Goal: Task Accomplishment & Management: Use online tool/utility

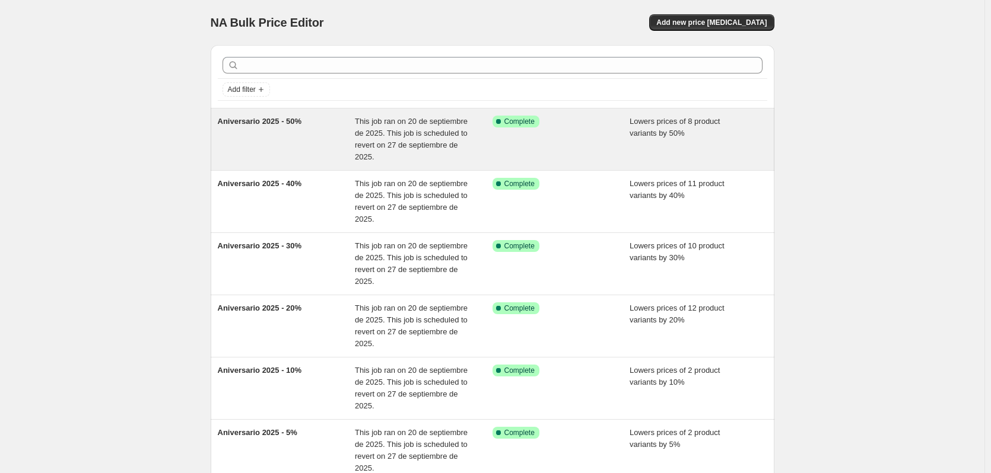
click at [237, 123] on span "Aniversario 2025 - 50%" at bounding box center [260, 121] width 84 height 9
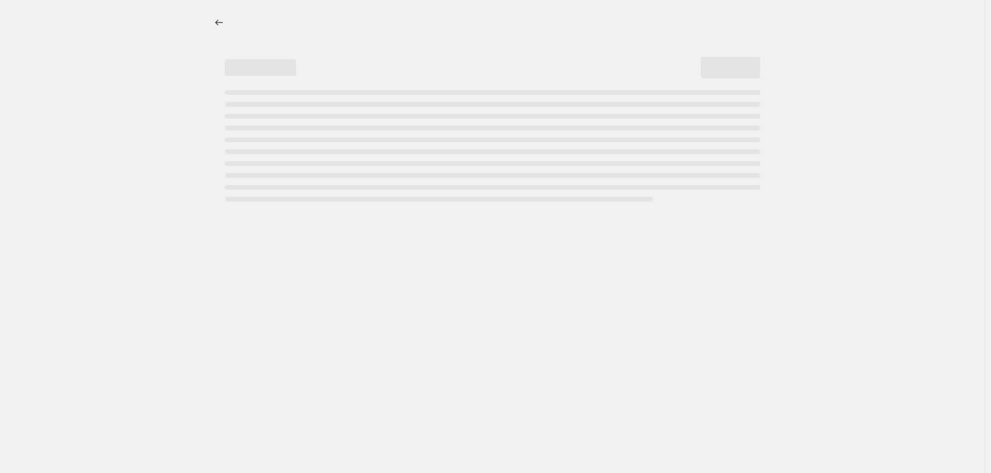
select select "percentage"
select select "collection"
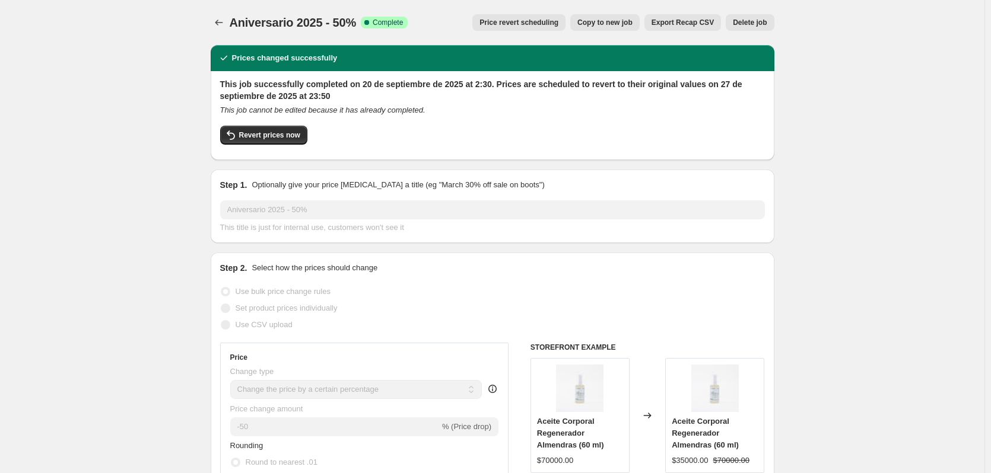
click at [616, 21] on span "Copy to new job" at bounding box center [604, 22] width 55 height 9
select select "percentage"
select select "collection"
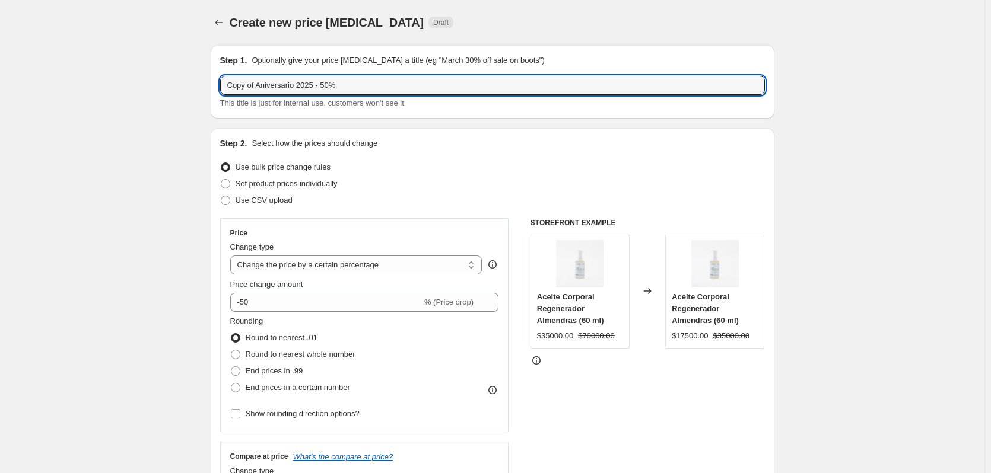
drag, startPoint x: 256, startPoint y: 85, endPoint x: 152, endPoint y: 85, distance: 104.4
click at [298, 81] on input "Aniversario 2025 - 50%" at bounding box center [492, 85] width 545 height 19
type input "Aniversario 2025 - 60%"
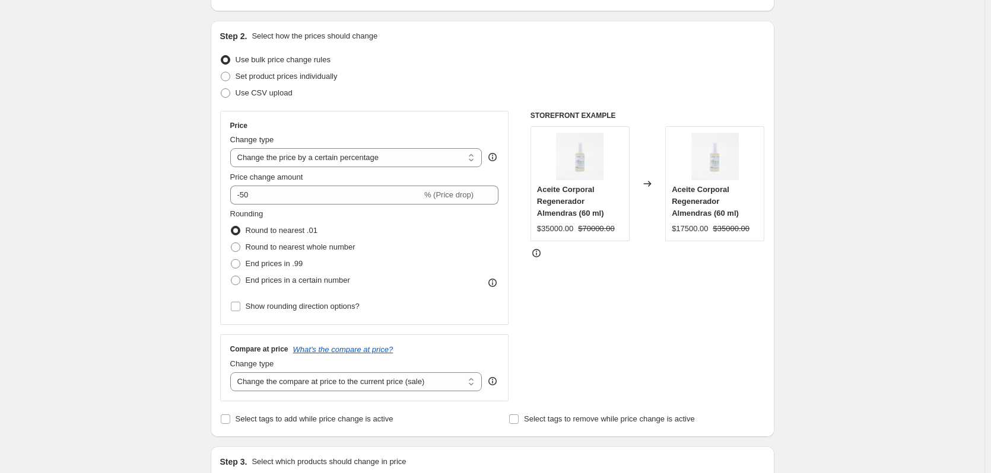
scroll to position [119, 0]
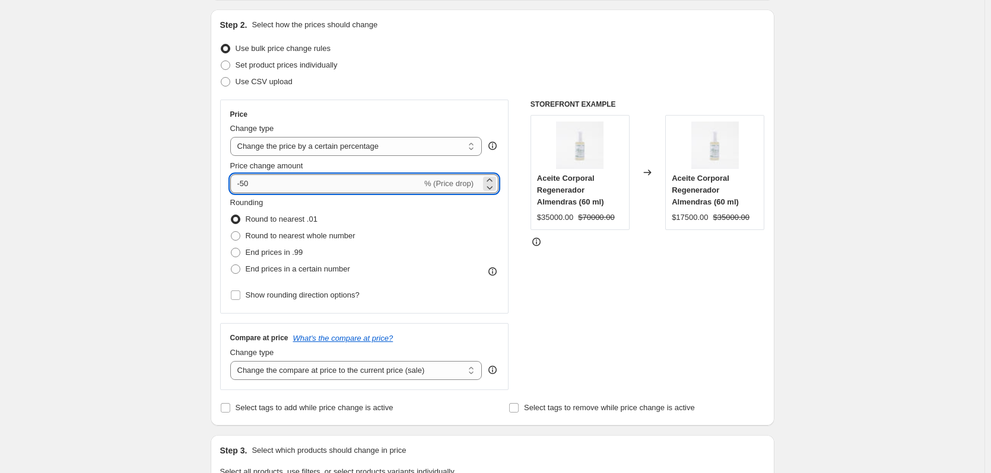
click at [249, 185] on input "-50" at bounding box center [326, 183] width 192 height 19
type input "-60"
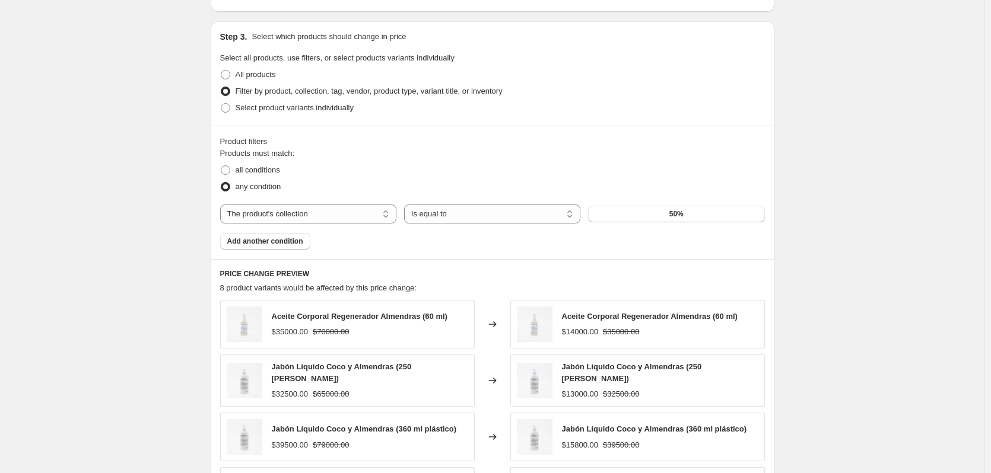
scroll to position [534, 0]
click at [643, 214] on button "50%" at bounding box center [676, 213] width 176 height 17
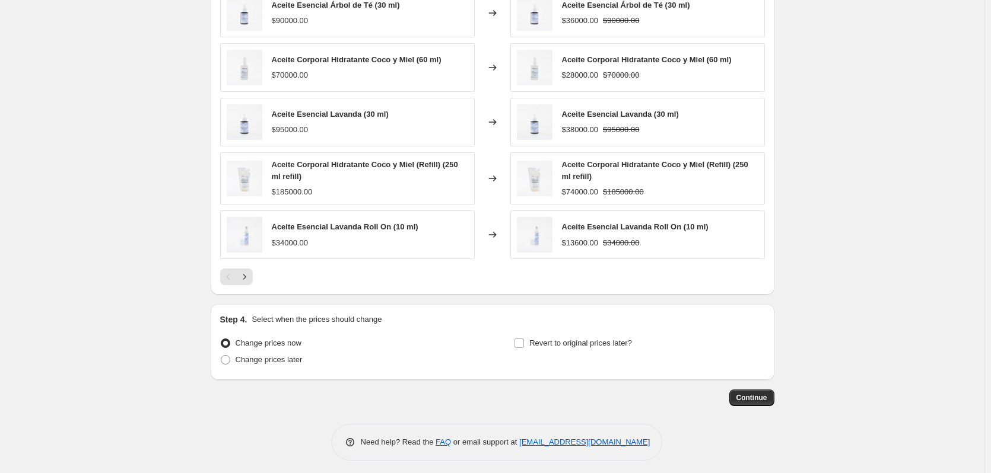
scroll to position [850, 0]
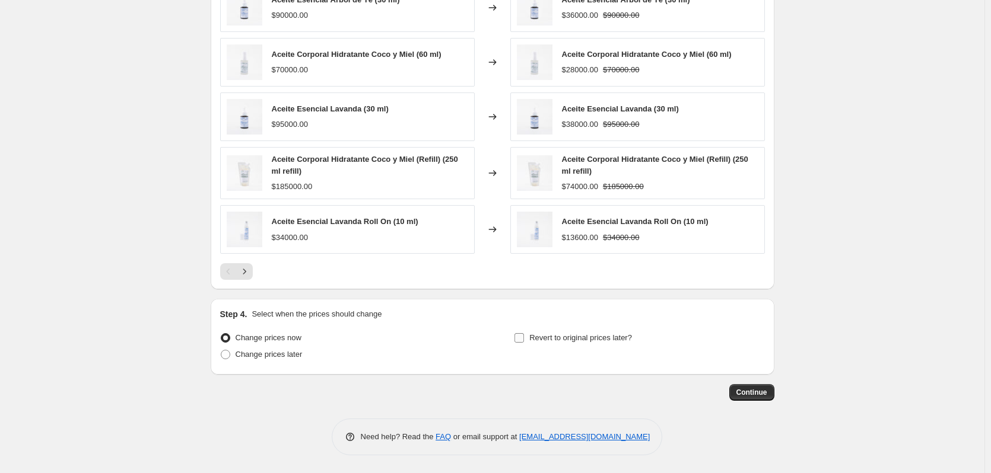
click at [523, 341] on input "Revert to original prices later?" at bounding box center [518, 337] width 9 height 9
checkbox input "true"
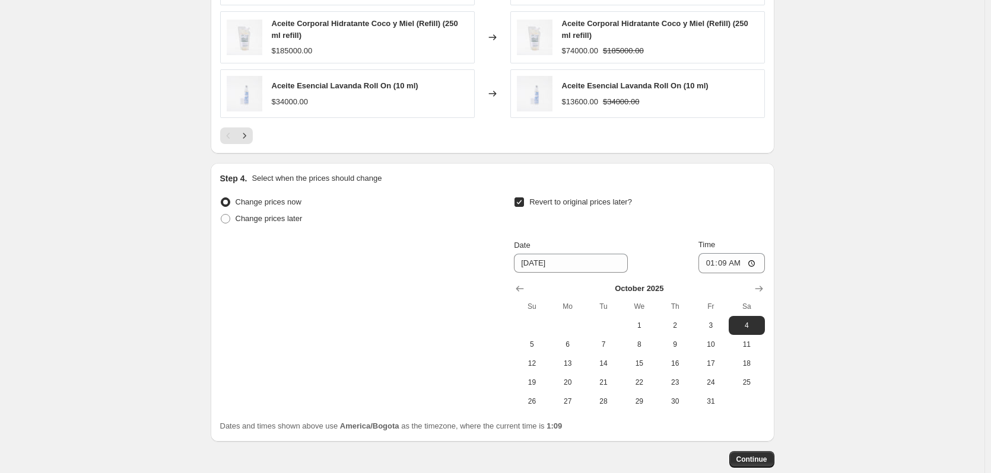
scroll to position [1028, 0]
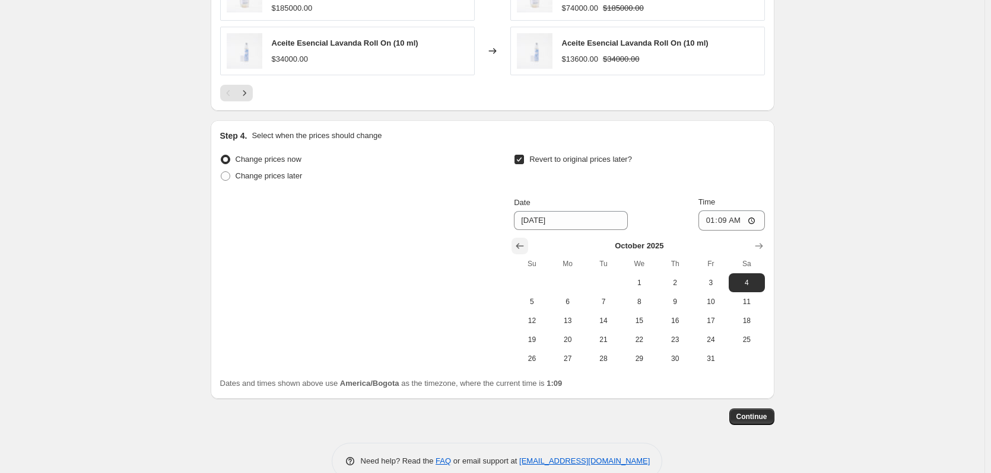
click at [520, 242] on icon "Show previous month, September 2025" at bounding box center [520, 246] width 12 height 12
click at [756, 342] on span "27" at bounding box center [746, 339] width 26 height 9
type input "[DATE]"
click at [708, 217] on input "01:09" at bounding box center [731, 221] width 66 height 20
type input "23:59"
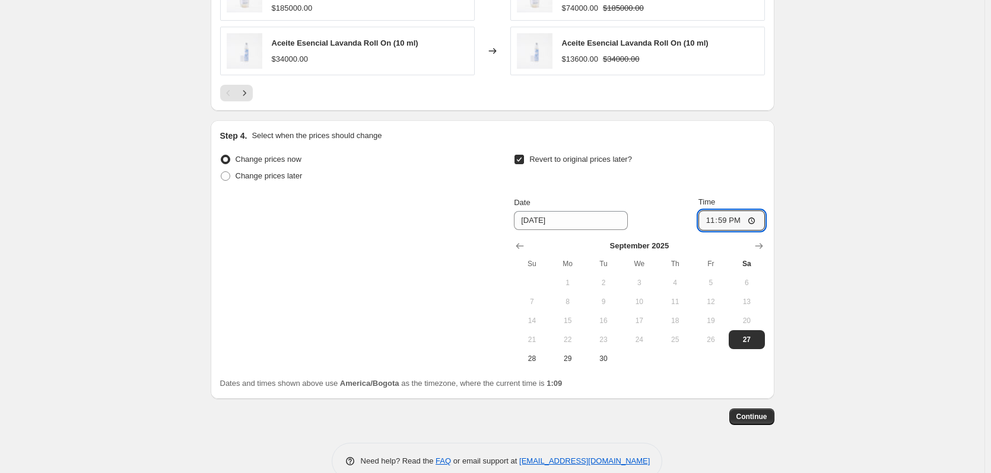
click at [762, 168] on div "Revert to original prices later?" at bounding box center [639, 169] width 250 height 36
click at [755, 419] on span "Continue" at bounding box center [751, 416] width 31 height 9
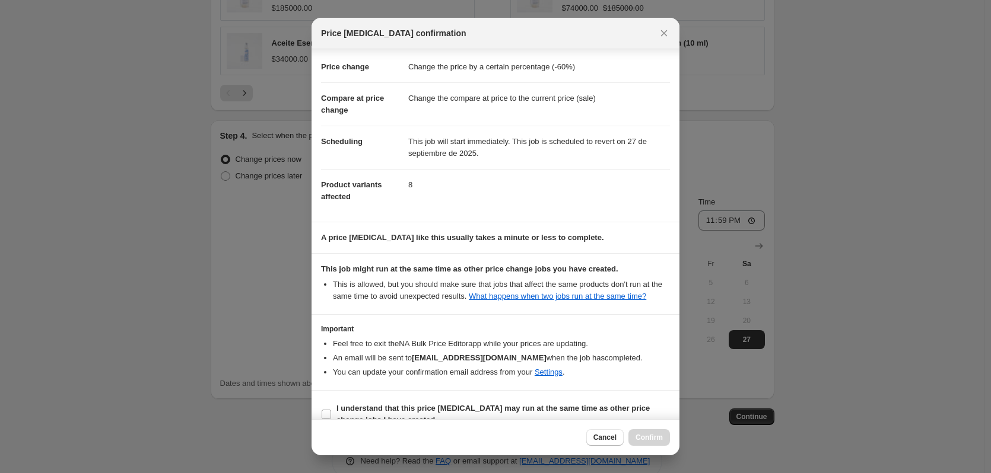
scroll to position [38, 0]
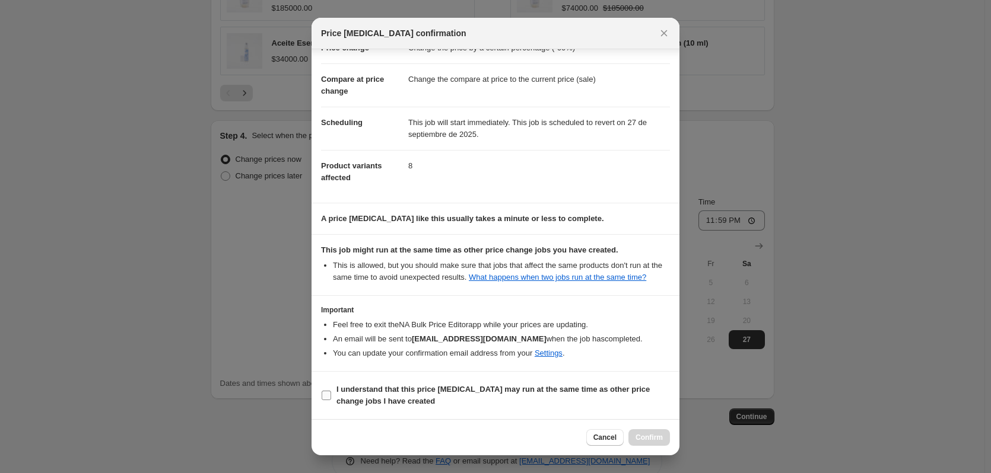
click at [326, 398] on input "I understand that this price [MEDICAL_DATA] may run at the same time as other p…" at bounding box center [326, 395] width 9 height 9
checkbox input "true"
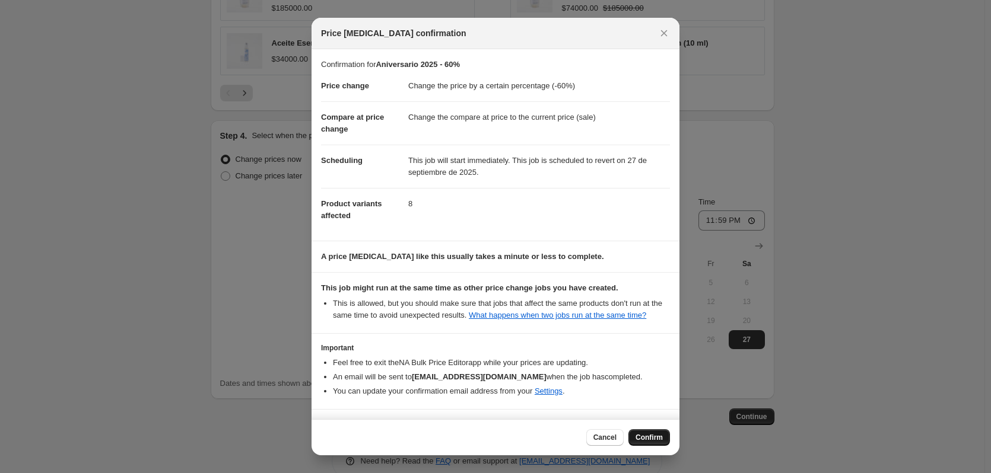
click at [656, 441] on span "Confirm" at bounding box center [648, 437] width 27 height 9
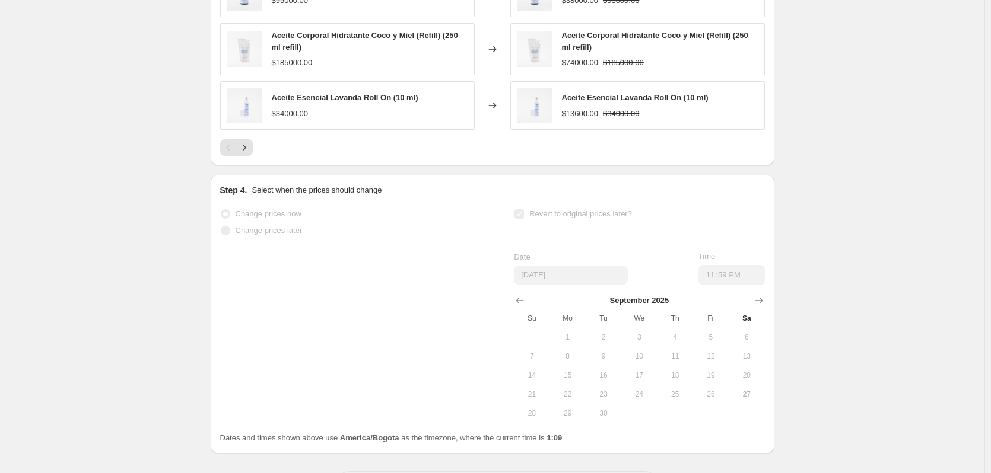
scroll to position [1059, 0]
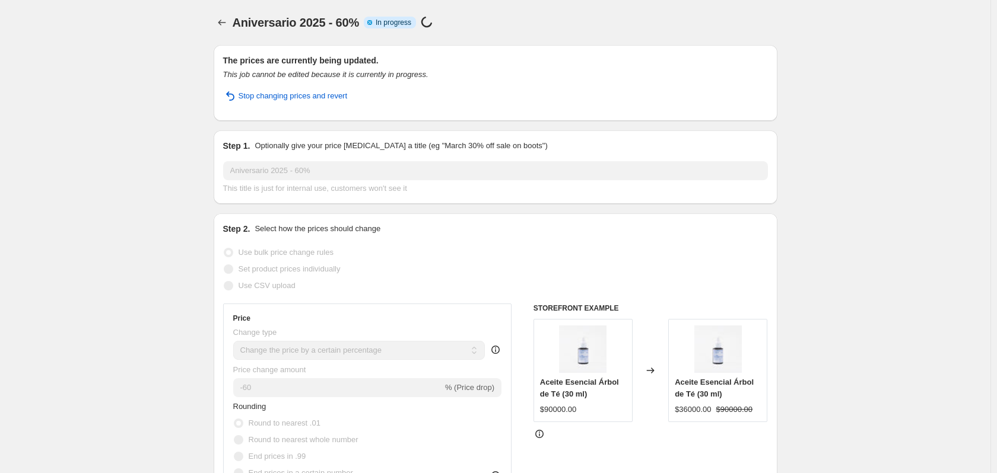
select select "percentage"
select select "collection"
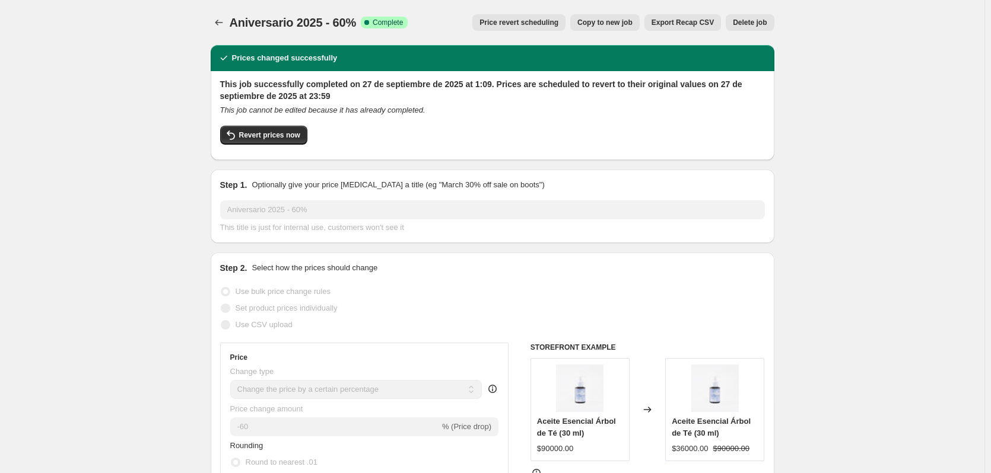
click at [609, 23] on span "Copy to new job" at bounding box center [604, 22] width 55 height 9
select select "percentage"
select select "collection"
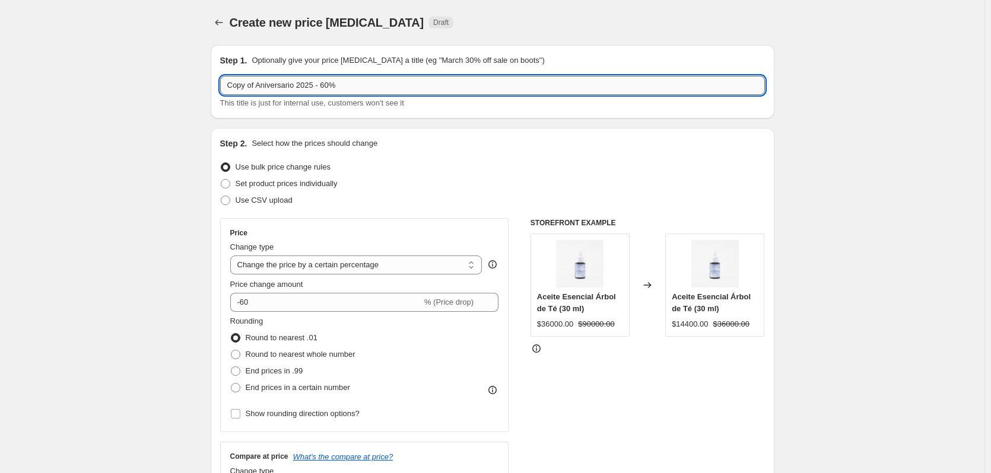
click at [328, 87] on input "Copy of Aniversario 2025 - 60%" at bounding box center [492, 85] width 545 height 19
type input "Aniversario 2025 - 70%"
click at [247, 302] on input "-60" at bounding box center [326, 302] width 192 height 19
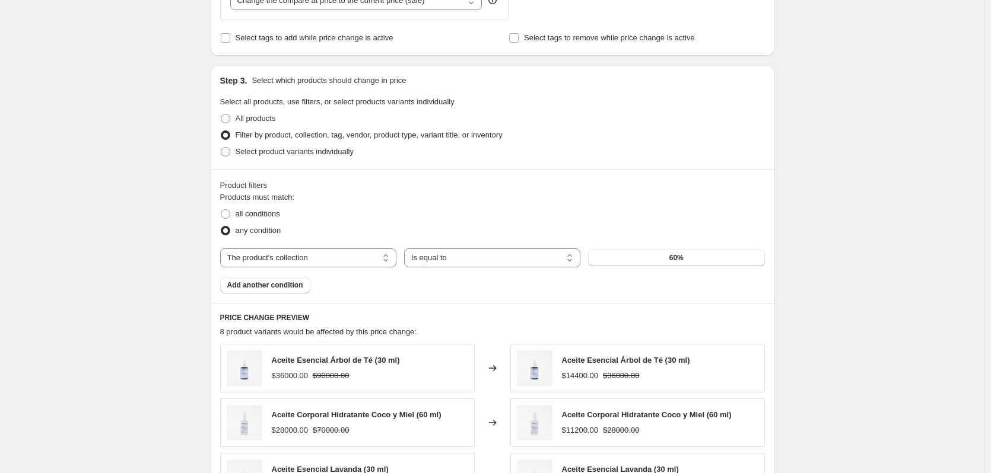
scroll to position [534, 0]
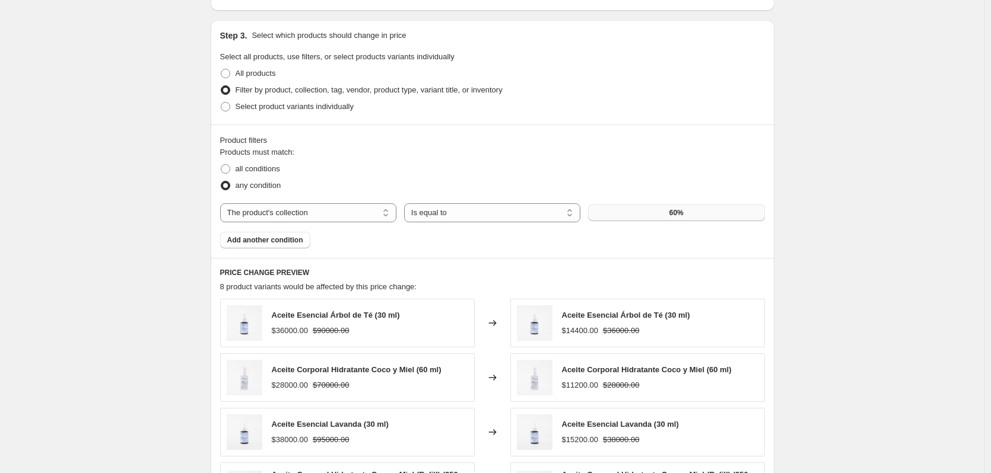
type input "-70"
click at [673, 210] on span "60%" at bounding box center [676, 212] width 14 height 9
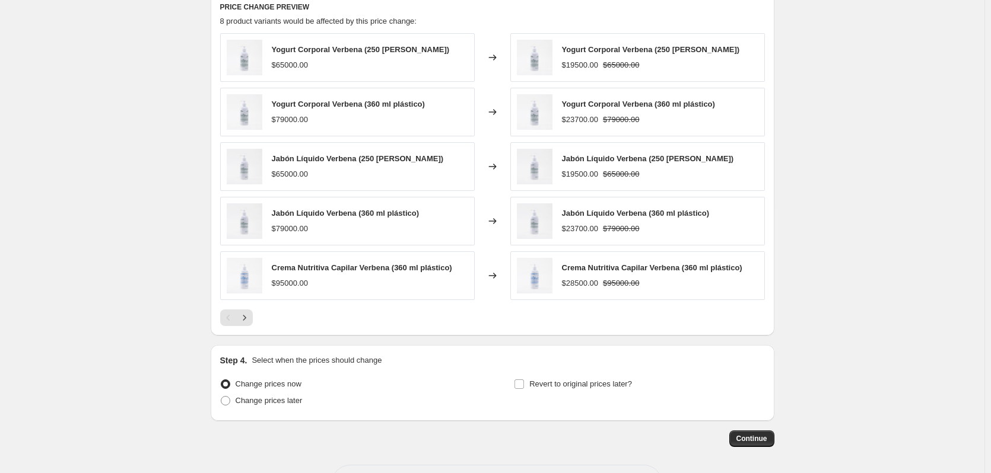
scroll to position [847, 0]
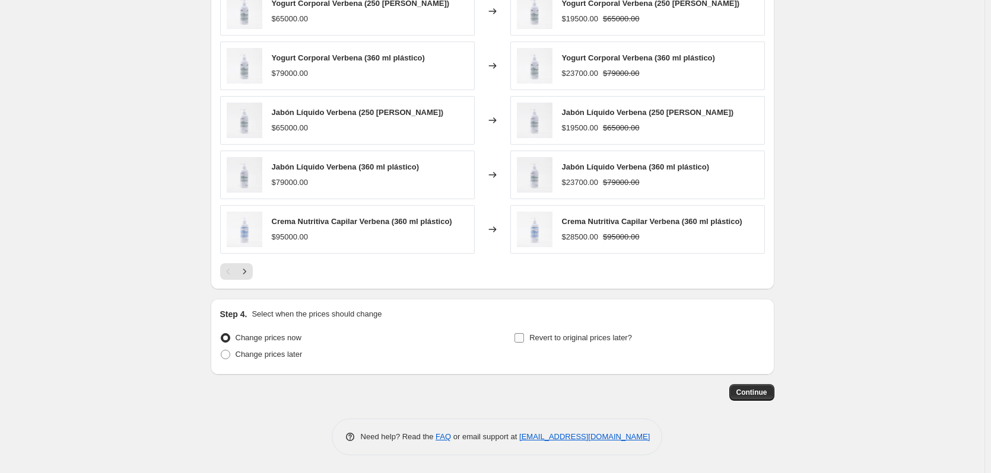
click at [524, 341] on input "Revert to original prices later?" at bounding box center [518, 337] width 9 height 9
checkbox input "true"
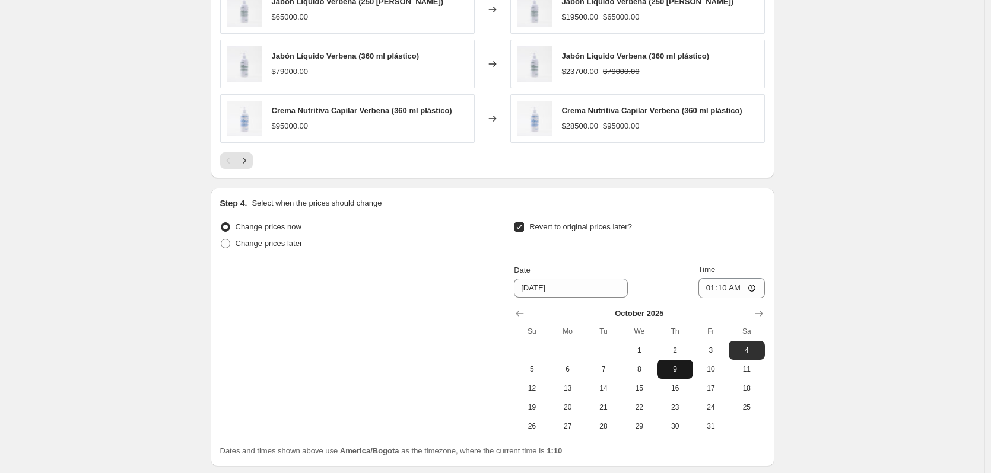
scroll to position [965, 0]
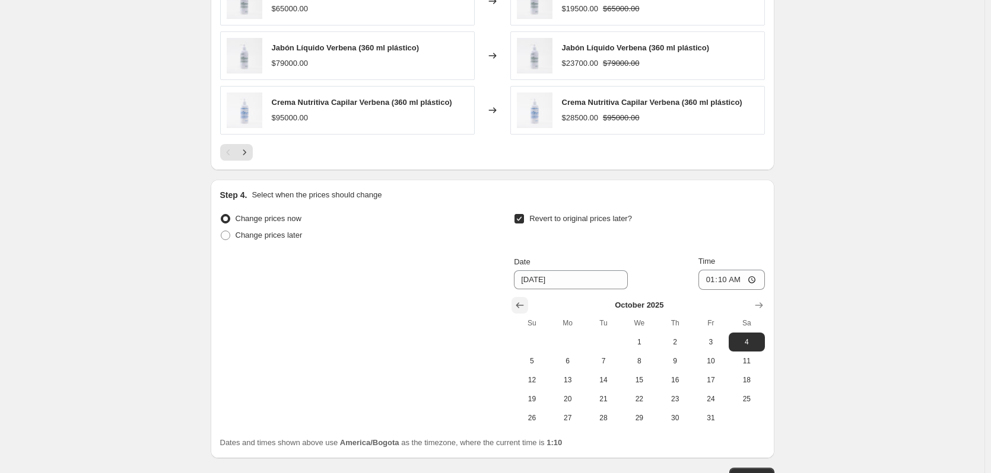
click at [528, 306] on button "Show previous month, September 2025" at bounding box center [519, 305] width 17 height 17
click at [748, 399] on span "27" at bounding box center [746, 399] width 26 height 9
type input "[DATE]"
click at [708, 276] on input "01:10" at bounding box center [731, 280] width 66 height 20
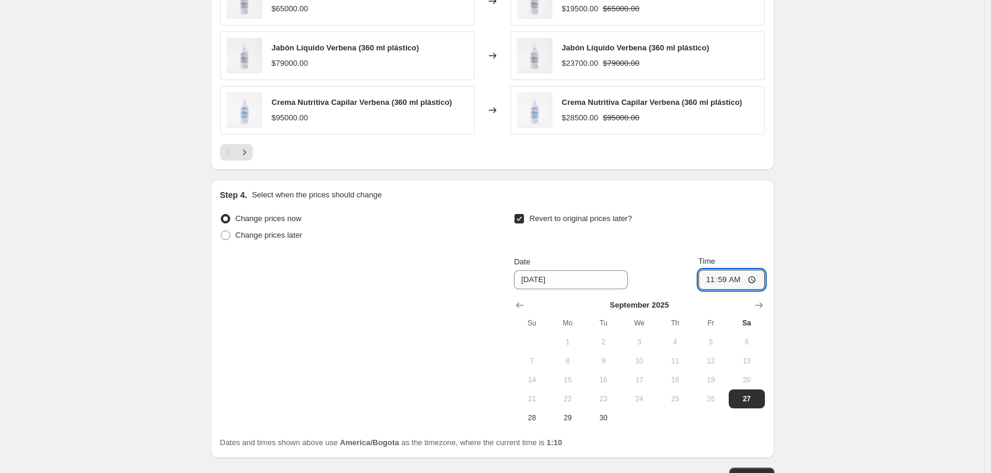
type input "23:59"
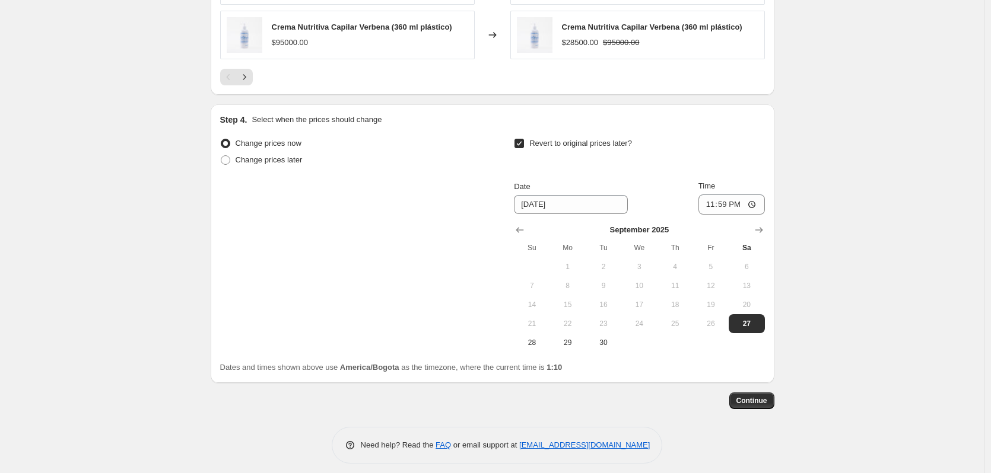
scroll to position [1050, 0]
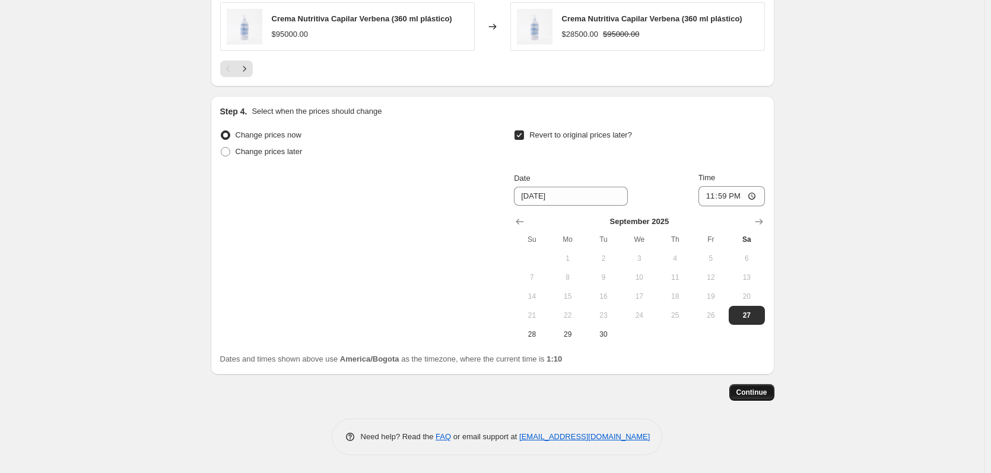
click at [756, 392] on span "Continue" at bounding box center [751, 392] width 31 height 9
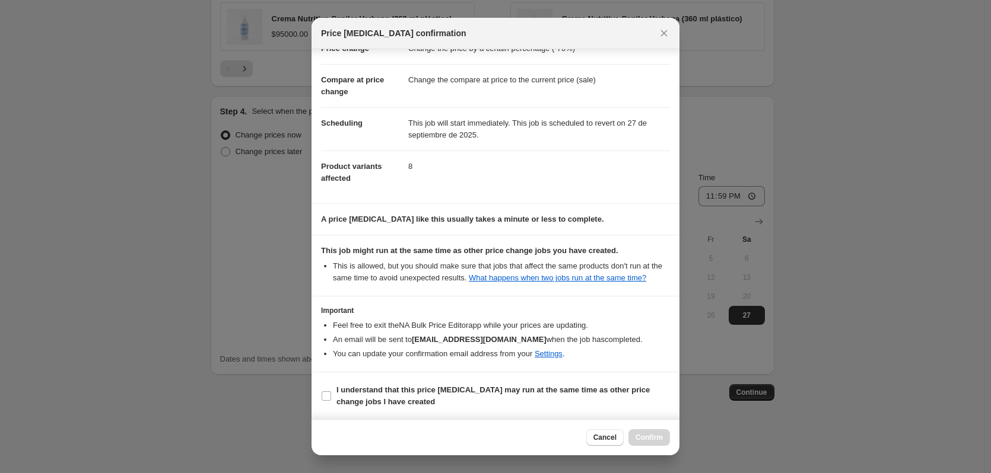
scroll to position [38, 0]
drag, startPoint x: 349, startPoint y: 392, endPoint x: 373, endPoint y: 394, distance: 23.8
click at [349, 392] on b "I understand that this price [MEDICAL_DATA] may run at the same time as other p…" at bounding box center [492, 395] width 313 height 21
click at [331, 392] on input "I understand that this price [MEDICAL_DATA] may run at the same time as other p…" at bounding box center [326, 395] width 9 height 9
checkbox input "true"
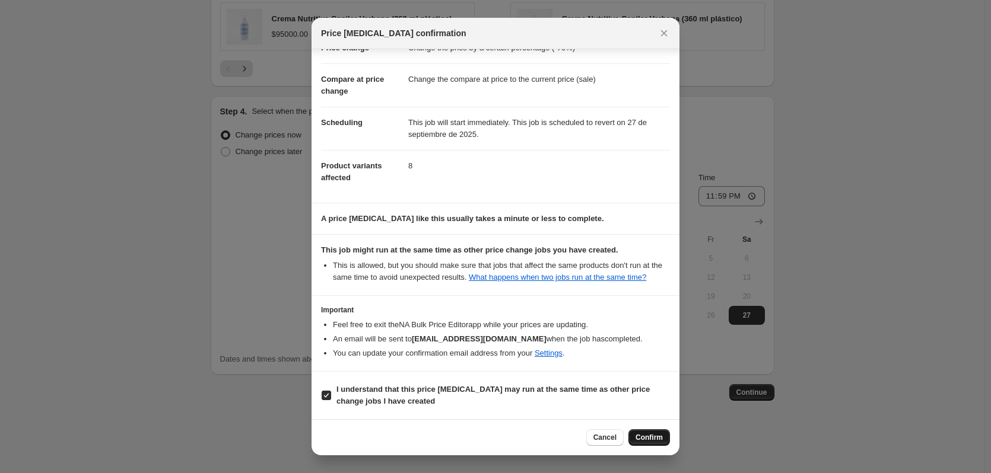
click at [644, 438] on span "Confirm" at bounding box center [648, 437] width 27 height 9
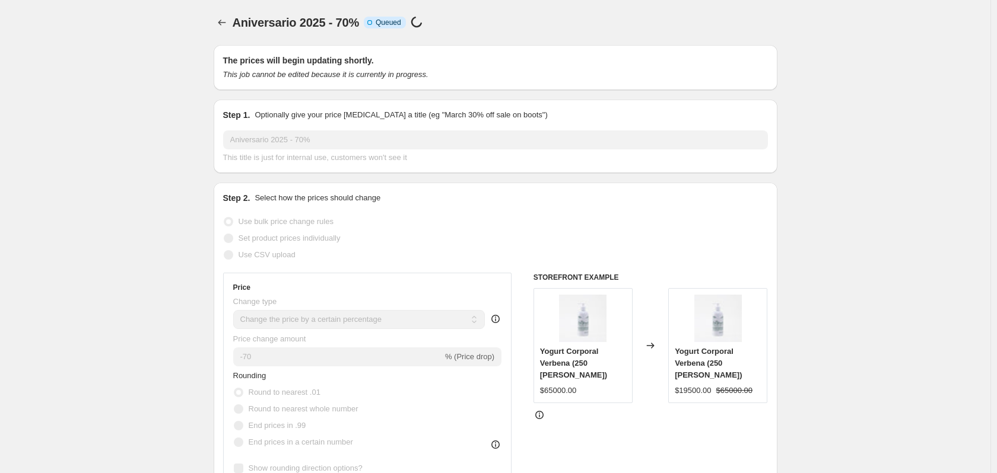
select select "percentage"
select select "collection"
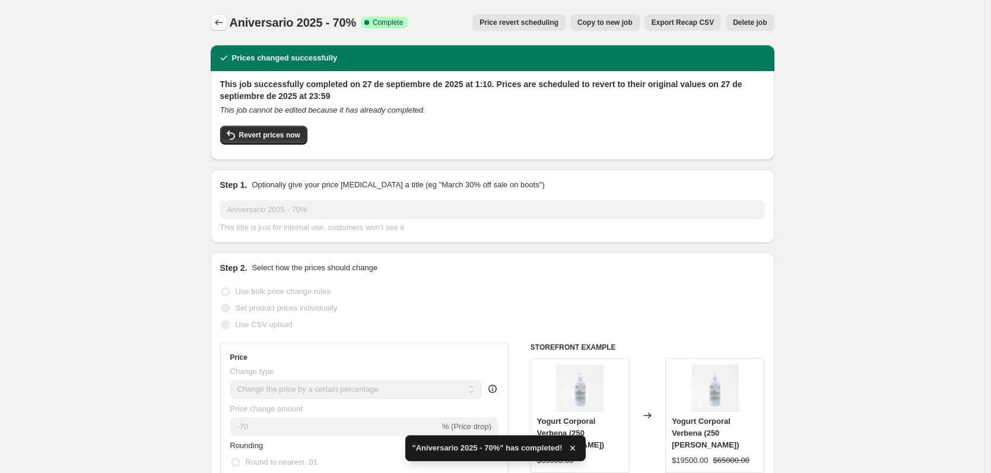
click at [227, 27] on button "Price change jobs" at bounding box center [219, 22] width 17 height 17
